Goal: Complete application form

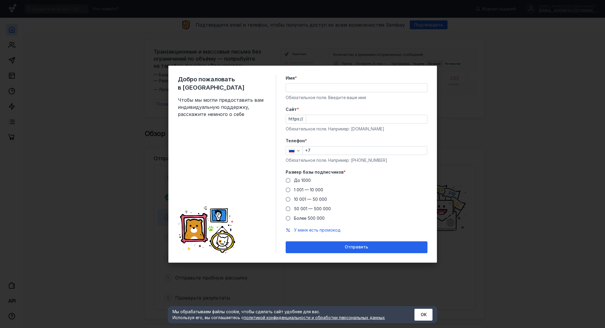
click at [341, 87] on input "Имя *" at bounding box center [356, 88] width 141 height 8
click at [318, 88] on input "[PERSON_NAME]" at bounding box center [356, 88] width 141 height 8
type input "[PERSON_NAME]"
click at [342, 134] on form "Имя * [PERSON_NAME] поле. Введите ваше имя [PERSON_NAME] * https:// Обязательно…" at bounding box center [357, 164] width 142 height 178
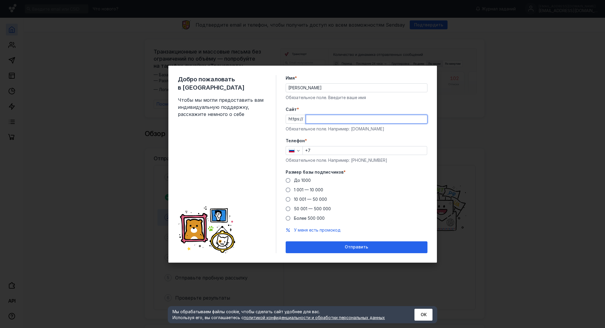
click at [344, 119] on input "Cайт *" at bounding box center [366, 119] width 121 height 8
type input "[DOMAIN_NAME]"
click at [338, 151] on input "+7" at bounding box center [365, 150] width 124 height 8
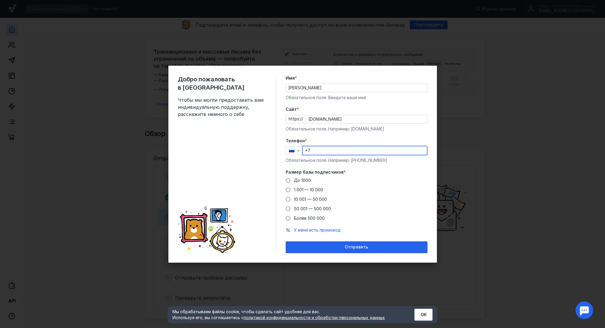
type input "[PHONE_NUMBER]"
click at [288, 180] on span at bounding box center [288, 180] width 5 height 5
click at [0, 0] on input "До 1000" at bounding box center [0, 0] width 0 height 0
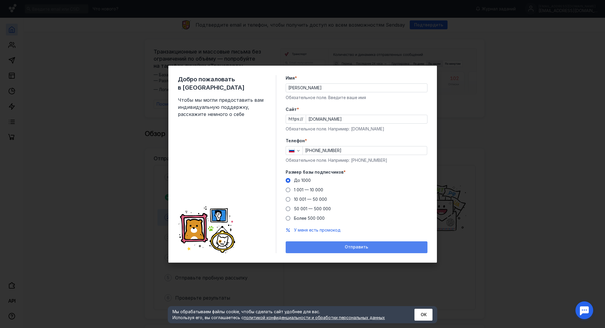
click at [343, 244] on div "Отправить" at bounding box center [357, 246] width 136 height 5
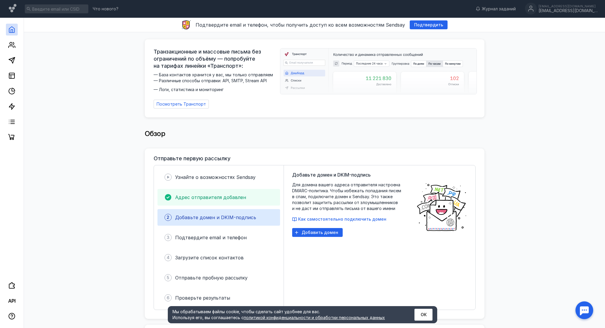
click at [244, 190] on div "Адрес отправителя добавлен" at bounding box center [219, 197] width 123 height 17
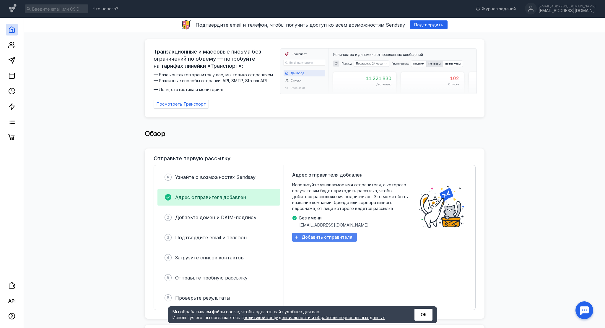
click at [331, 235] on span "Добавить отправителя" at bounding box center [327, 237] width 51 height 5
click at [336, 235] on span "Добавить отправителя" at bounding box center [327, 237] width 51 height 5
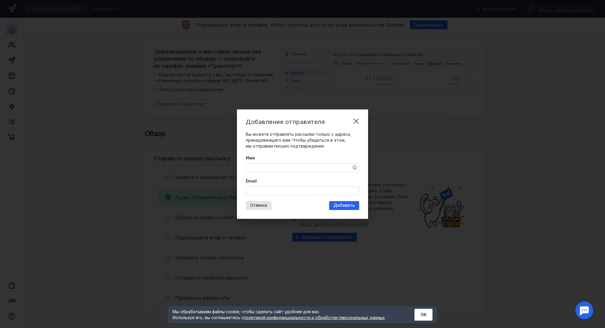
click at [283, 170] on textarea "Имя" at bounding box center [302, 167] width 113 height 8
type textarea "<"
type textarea "БЮРО 1440"
click at [268, 191] on input "Email" at bounding box center [302, 191] width 113 height 8
paste input "[EMAIL_ADDRESS][DOMAIN_NAME]"
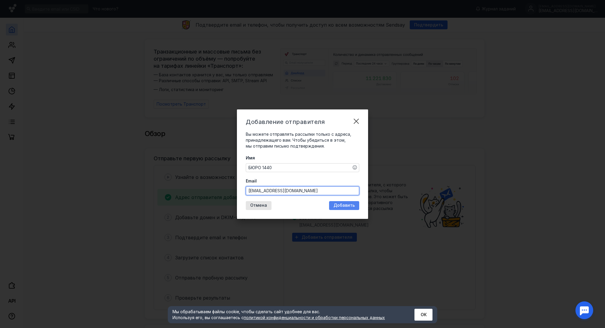
type input "[EMAIL_ADDRESS][DOMAIN_NAME]"
click at [343, 208] on div "Добавить" at bounding box center [344, 205] width 30 height 9
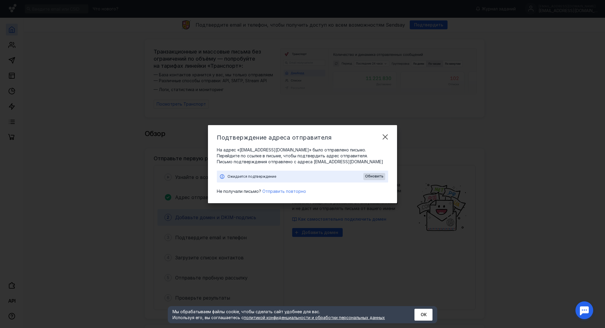
click at [293, 191] on span "Отправить повторно" at bounding box center [284, 191] width 44 height 5
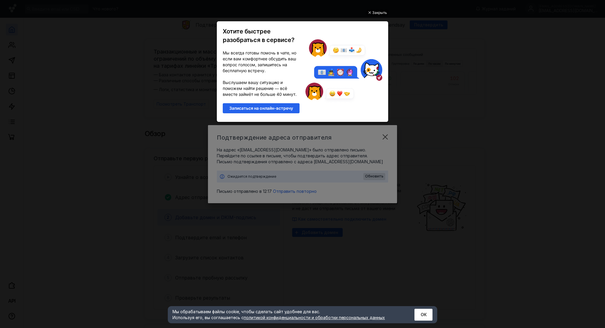
click at [379, 15] on div "Закрыть" at bounding box center [379, 12] width 15 height 7
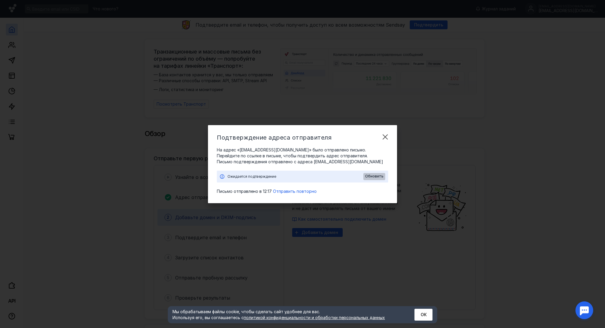
click at [377, 174] on span "Обновить" at bounding box center [374, 176] width 18 height 4
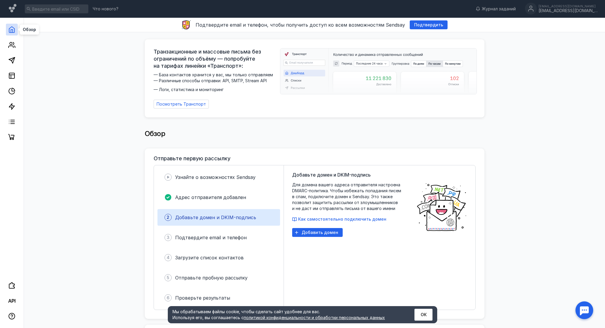
click at [12, 28] on icon at bounding box center [11, 29] width 7 height 7
click at [14, 46] on icon at bounding box center [11, 44] width 7 height 7
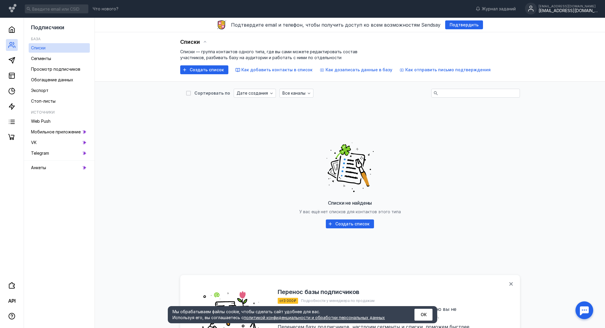
click at [561, 12] on div "[EMAIL_ADDRESS][DOMAIN_NAME]" at bounding box center [568, 10] width 59 height 5
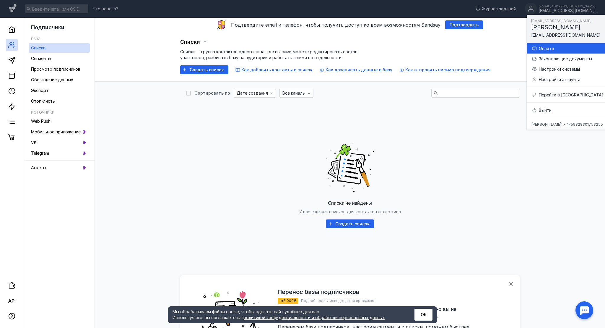
click at [553, 50] on div "Оплата" at bounding box center [574, 49] width 70 height 6
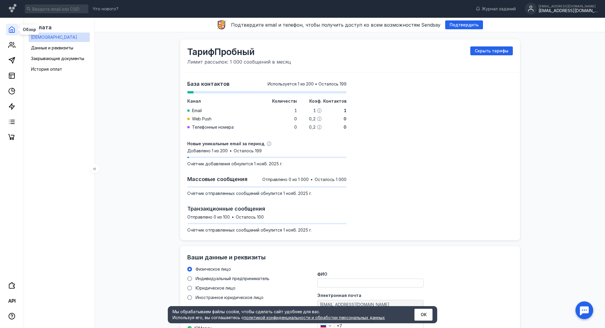
click at [10, 29] on icon at bounding box center [11, 29] width 7 height 7
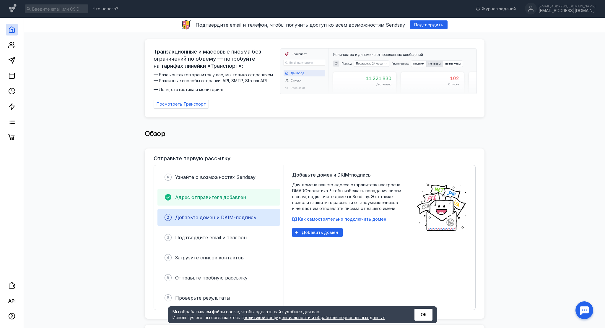
click at [235, 195] on span "Адрес отправителя добавлен" at bounding box center [210, 197] width 71 height 6
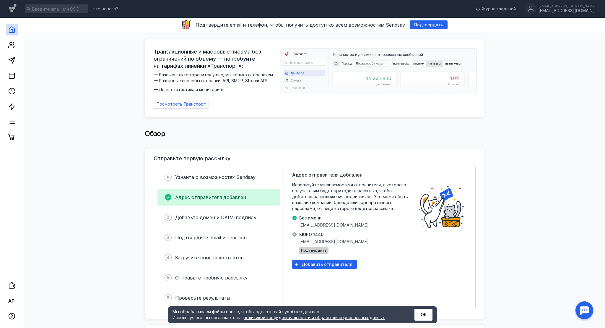
click at [315, 250] on div "Подтвердить" at bounding box center [313, 250] width 29 height 7
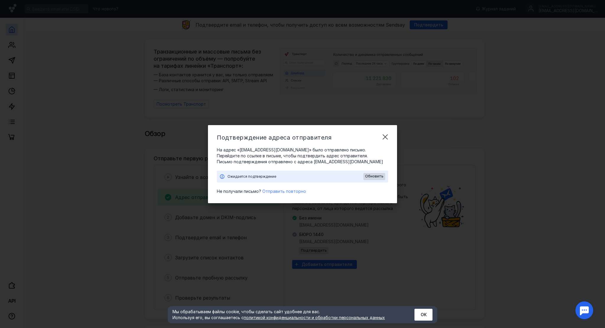
click at [290, 193] on span "Отправить повторно" at bounding box center [284, 191] width 44 height 5
